Goal: Task Accomplishment & Management: Complete application form

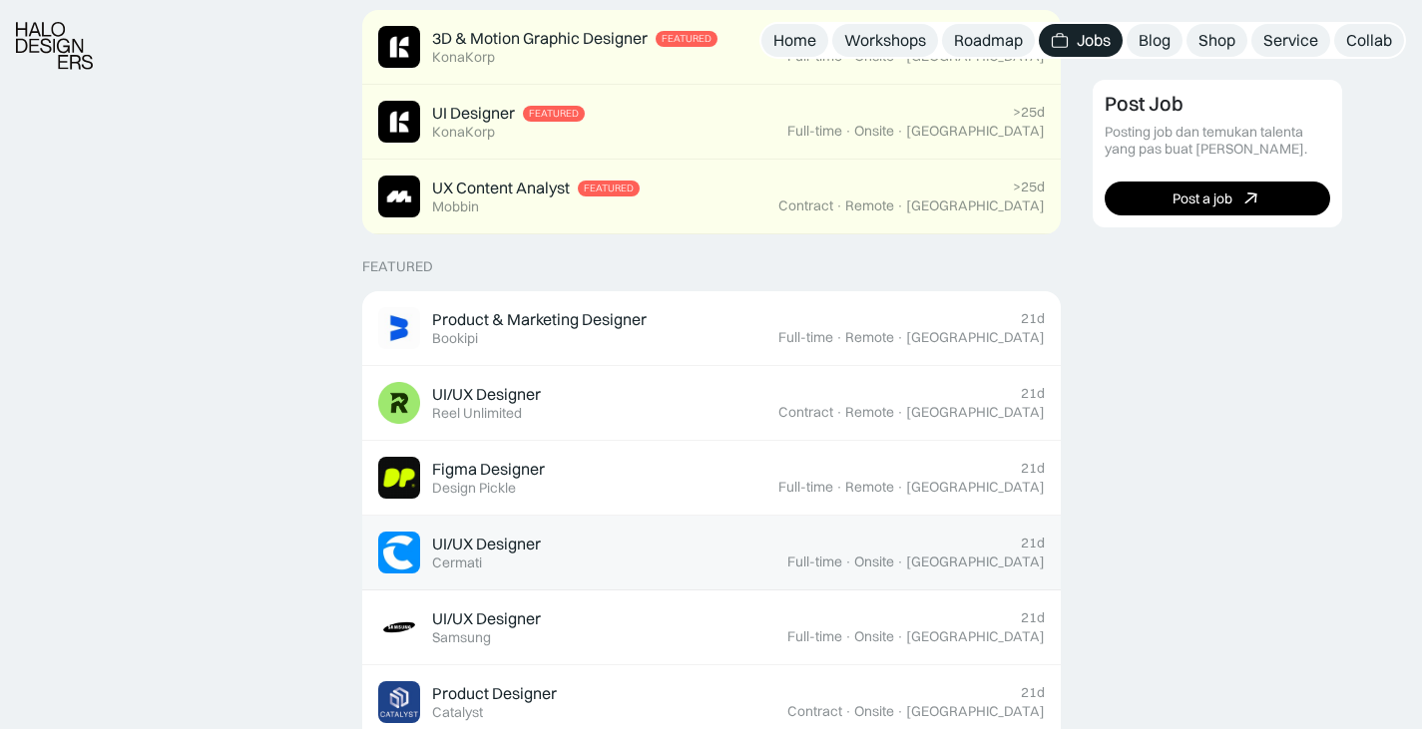
scroll to position [698, 0]
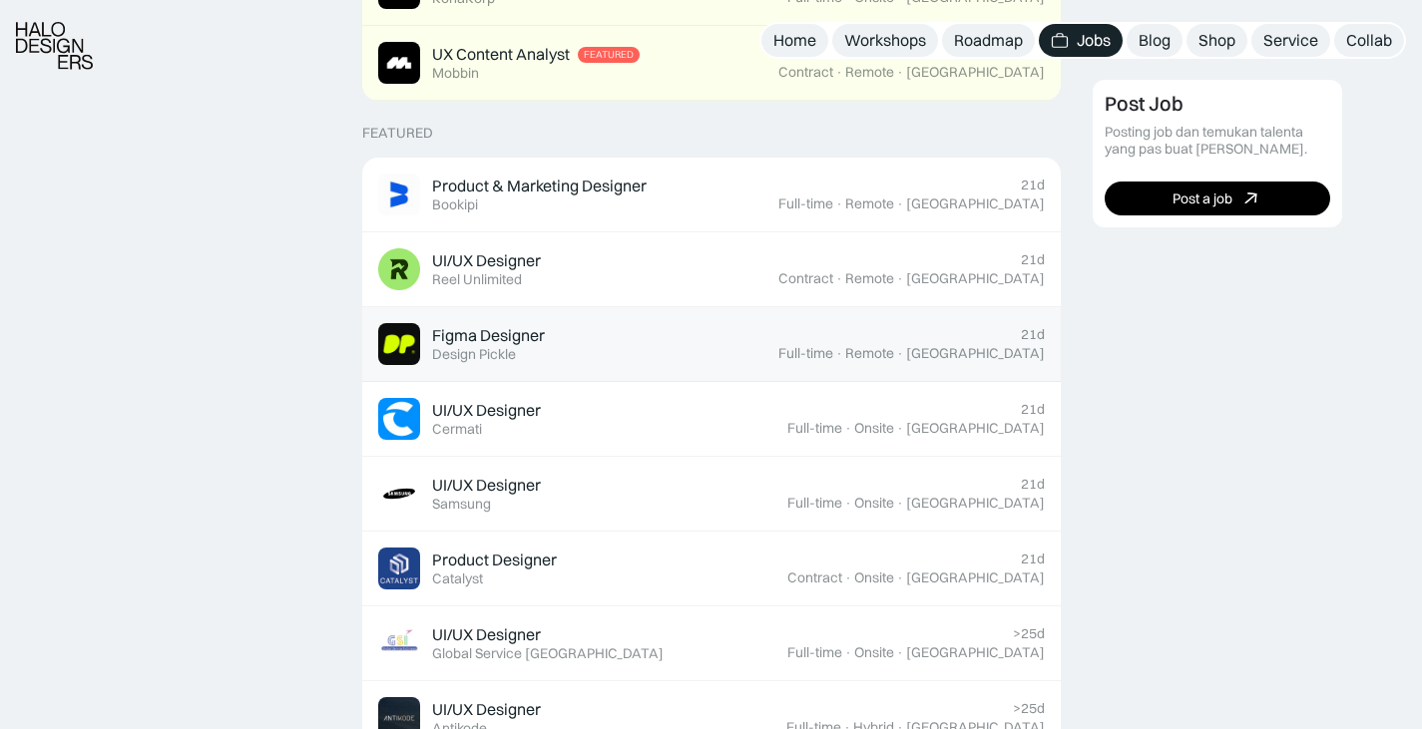
click at [725, 368] on link "Figma Designer Featured Design Pickle 21d Full-time · Remote · [GEOGRAPHIC_DATA]" at bounding box center [711, 344] width 698 height 75
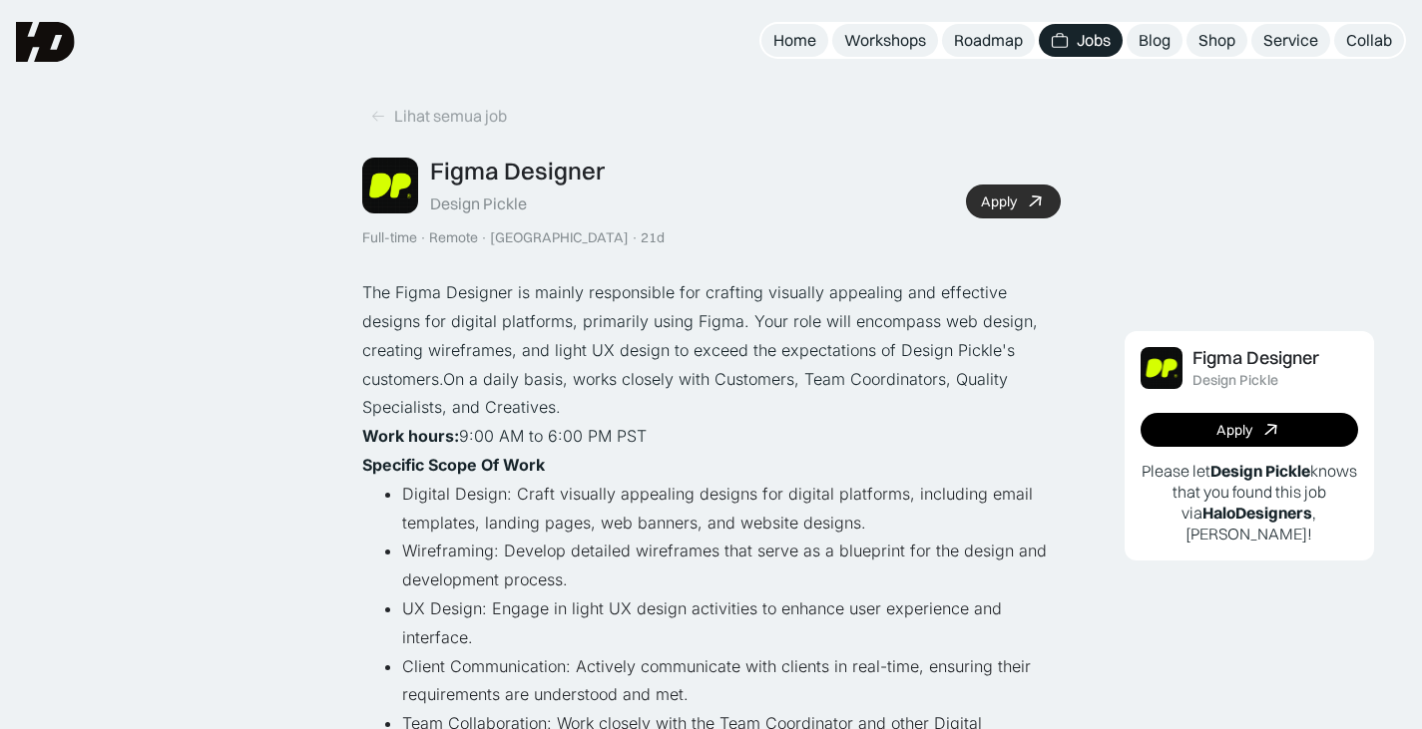
click at [986, 192] on link "Apply" at bounding box center [1013, 202] width 95 height 34
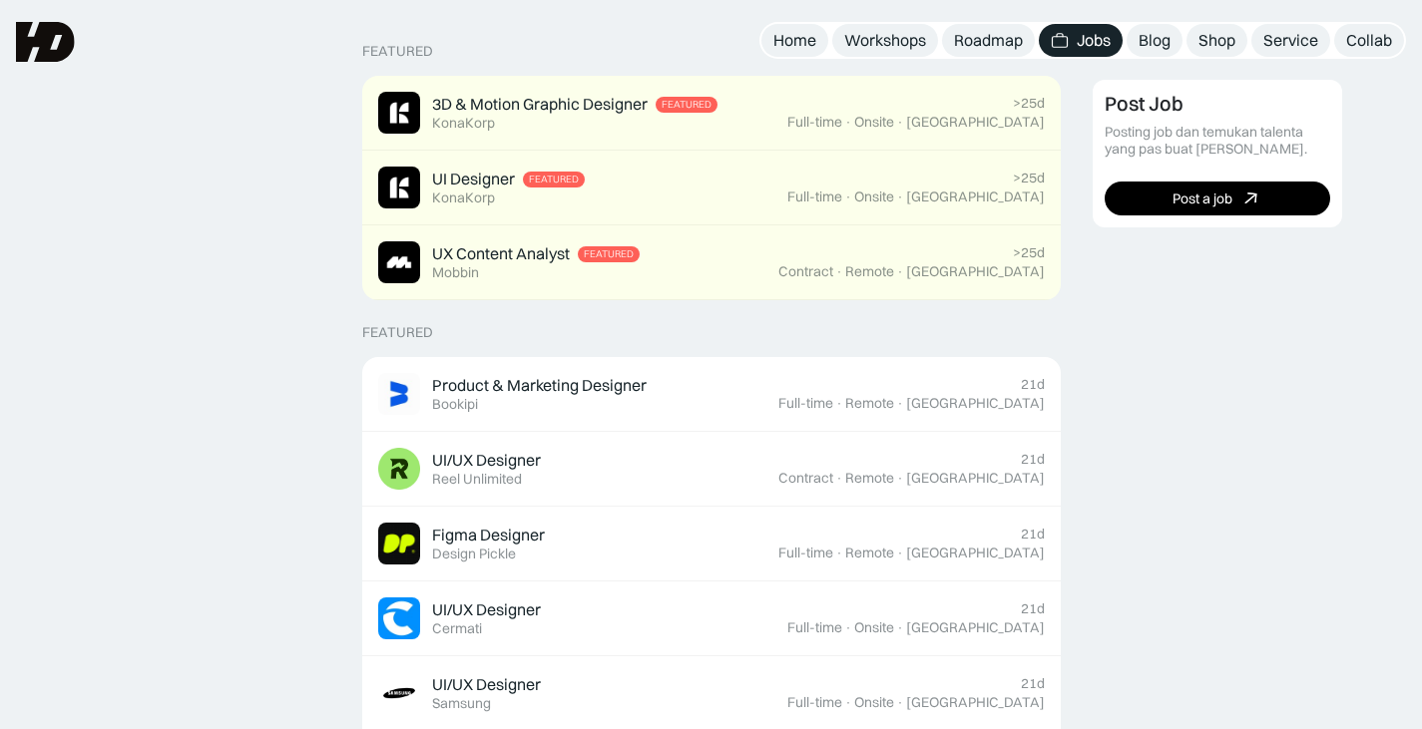
scroll to position [399, 0]
